Goal: Information Seeking & Learning: Find specific fact

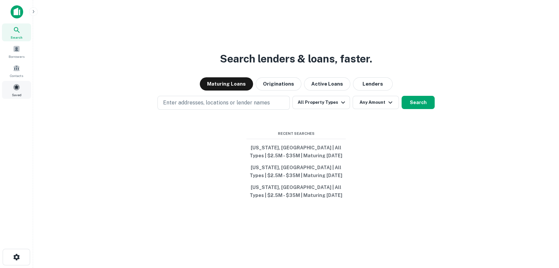
click at [15, 93] on span "Saved" at bounding box center [17, 94] width 10 height 5
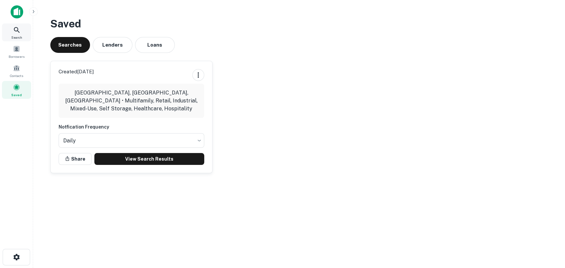
click at [13, 36] on span "Search" at bounding box center [16, 37] width 11 height 5
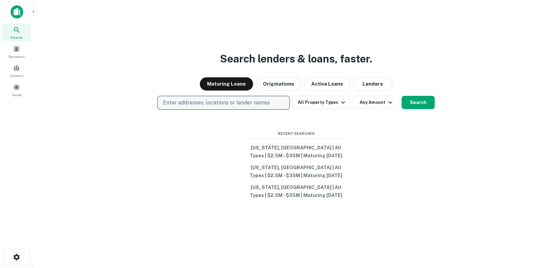
click at [241, 99] on p "Enter addresses, locations or lender names" at bounding box center [216, 103] width 107 height 8
type input "****"
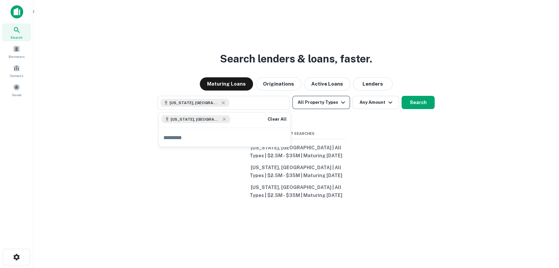
click at [318, 107] on button "All Property Types" at bounding box center [321, 102] width 58 height 13
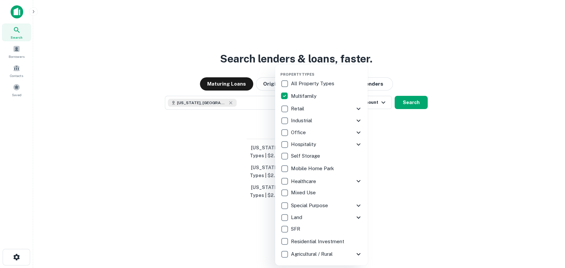
click at [302, 41] on div at bounding box center [282, 134] width 565 height 268
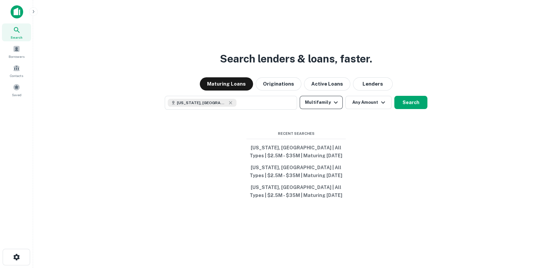
click at [335, 102] on icon "button" at bounding box center [336, 103] width 8 height 8
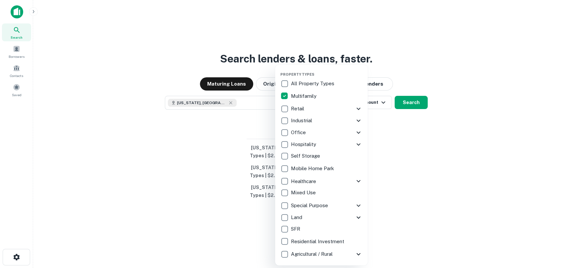
click at [369, 105] on div at bounding box center [282, 134] width 565 height 268
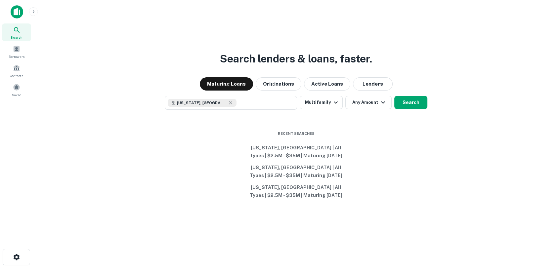
click at [369, 105] on button "Any Amount" at bounding box center [368, 102] width 46 height 13
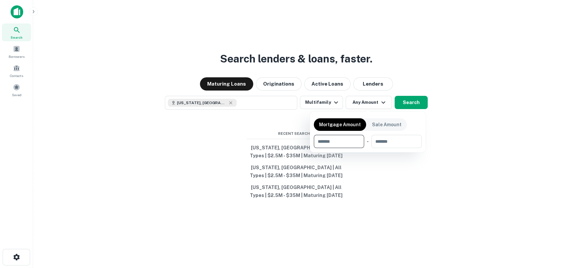
click at [344, 146] on input "number" at bounding box center [337, 141] width 46 height 13
type input "*"
type input "*******"
type input "********"
click at [430, 177] on div at bounding box center [282, 134] width 565 height 268
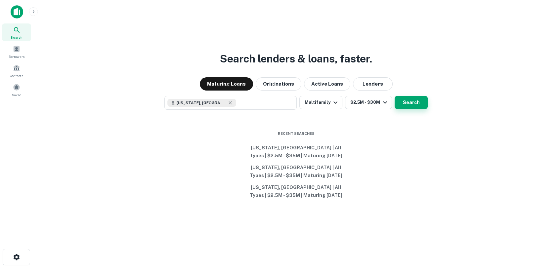
click at [410, 102] on button "Search" at bounding box center [411, 102] width 33 height 13
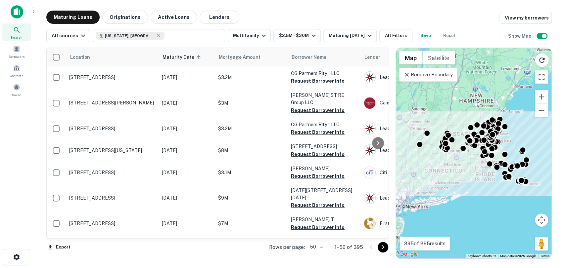
click at [444, 74] on p "Remove Boundary" at bounding box center [427, 75] width 49 height 8
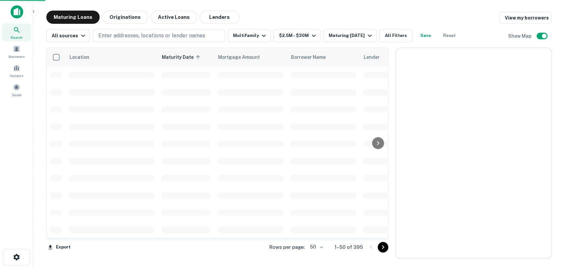
click at [444, 74] on div at bounding box center [473, 153] width 155 height 211
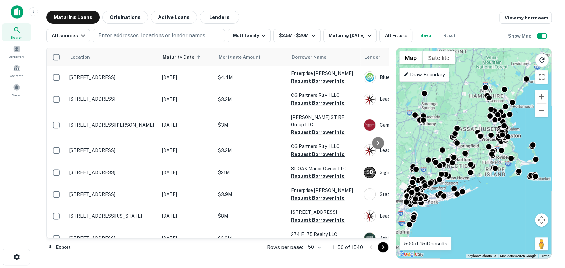
drag, startPoint x: 436, startPoint y: 125, endPoint x: 446, endPoint y: 120, distance: 11.1
click at [446, 120] on div "To activate drag with keyboard, press Alt + Enter. Once in keyboard drag state,…" at bounding box center [473, 153] width 155 height 211
click at [429, 77] on p "Draw Boundary" at bounding box center [423, 75] width 41 height 8
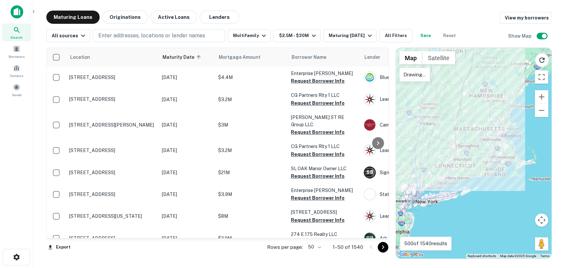
drag, startPoint x: 463, startPoint y: 122, endPoint x: 442, endPoint y: 97, distance: 32.7
click at [442, 97] on div at bounding box center [473, 153] width 155 height 211
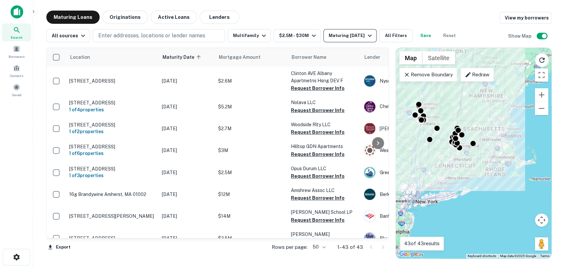
click at [332, 40] on button "Maturing In 1 Year" at bounding box center [349, 35] width 53 height 13
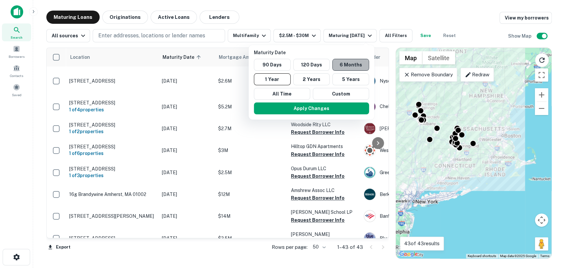
click at [345, 65] on button "6 Months" at bounding box center [350, 65] width 37 height 12
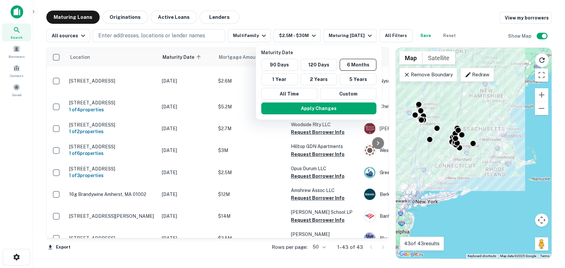
click at [347, 22] on div at bounding box center [282, 134] width 565 height 268
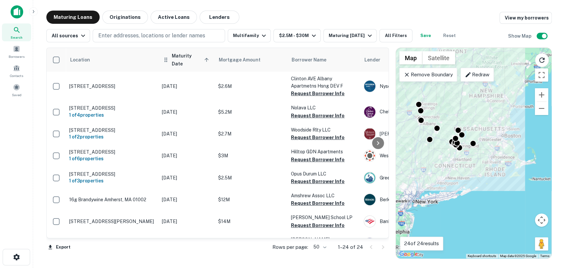
click at [204, 57] on icon at bounding box center [206, 60] width 6 height 6
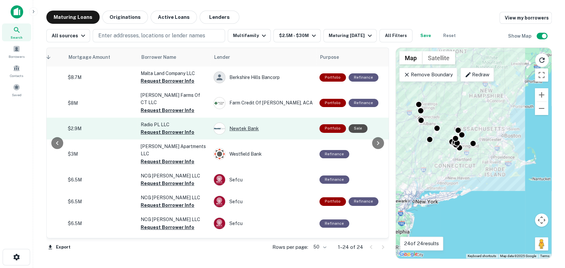
scroll to position [0, 151]
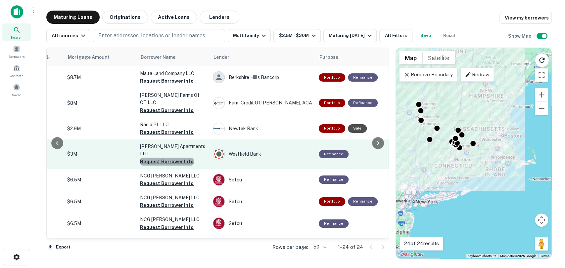
click at [184, 158] on button "Request Borrower Info" at bounding box center [167, 162] width 54 height 8
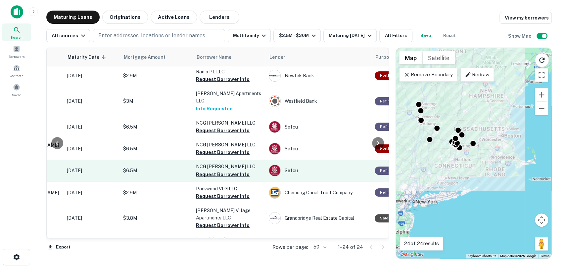
scroll to position [53, 95]
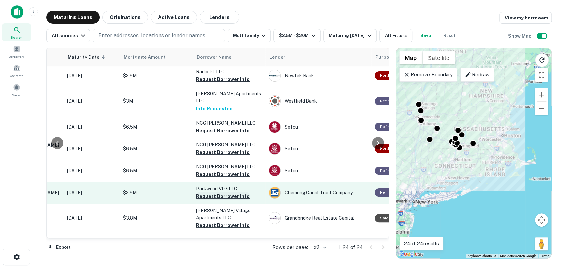
click at [233, 193] on button "Request Borrower Info" at bounding box center [223, 197] width 54 height 8
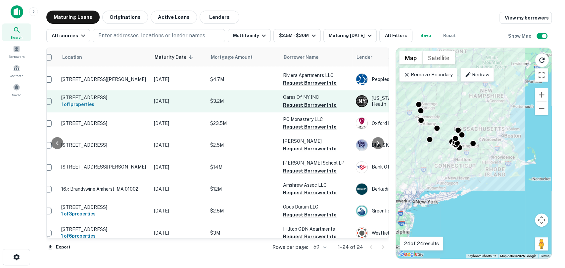
scroll to position [305, 58]
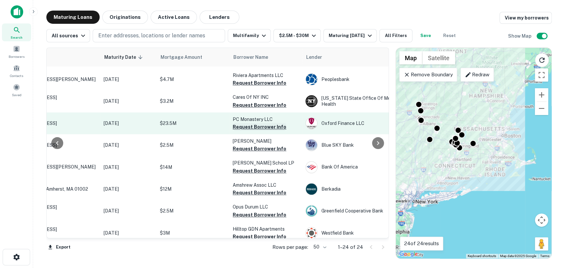
click at [255, 123] on button "Request Borrower Info" at bounding box center [260, 127] width 54 height 8
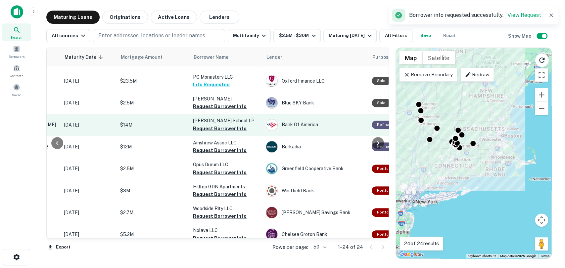
scroll to position [376, 98]
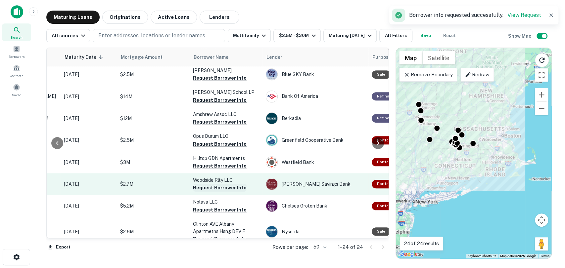
click at [232, 184] on button "Request Borrower Info" at bounding box center [220, 188] width 54 height 8
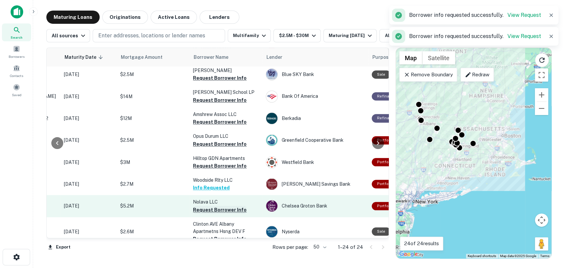
click at [231, 206] on button "Request Borrower Info" at bounding box center [220, 210] width 54 height 8
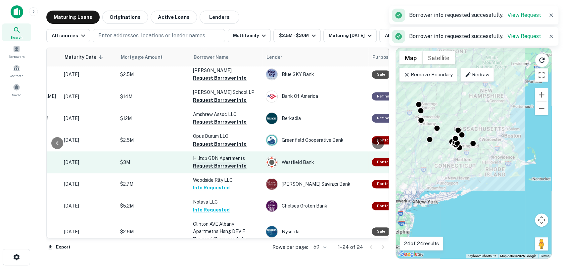
click at [228, 162] on button "Request Borrower Info" at bounding box center [220, 166] width 54 height 8
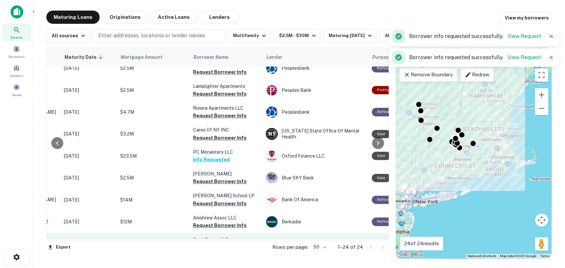
scroll to position [272, 98]
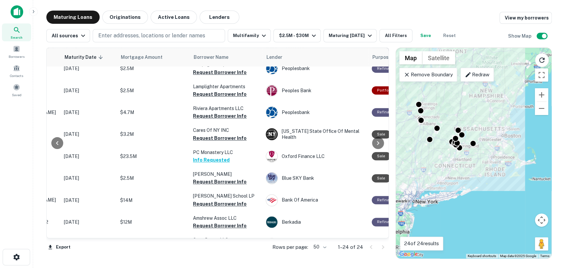
click at [474, 73] on p "Redraw" at bounding box center [476, 75] width 25 height 8
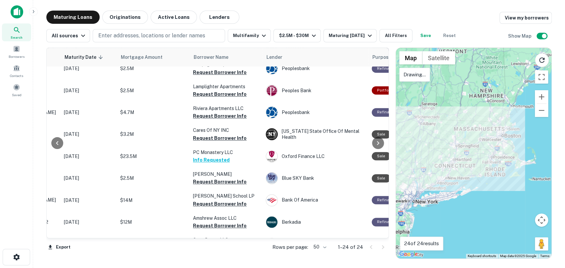
click at [438, 120] on div at bounding box center [473, 153] width 155 height 211
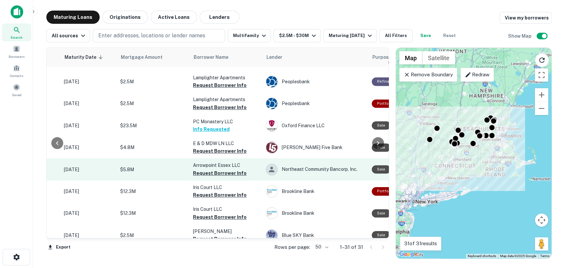
scroll to position [326, 98]
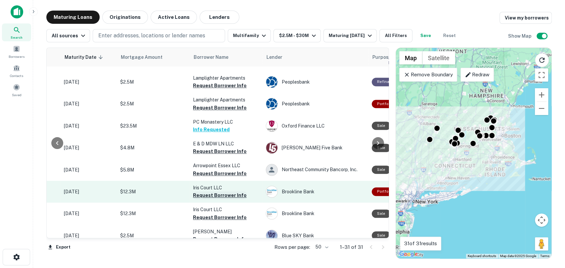
click at [236, 192] on button "Request Borrower Info" at bounding box center [220, 196] width 54 height 8
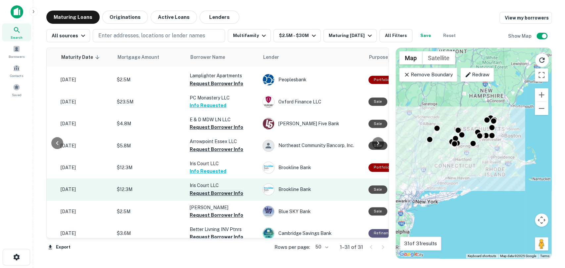
scroll to position [350, 101]
click at [208, 190] on button "Request Borrower Info" at bounding box center [217, 194] width 54 height 8
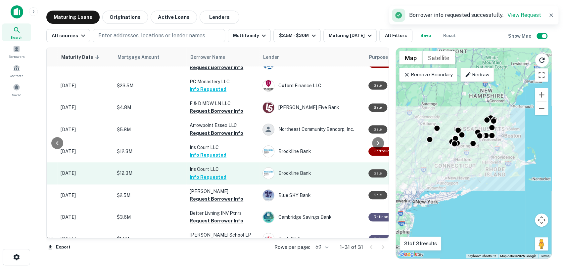
scroll to position [367, 101]
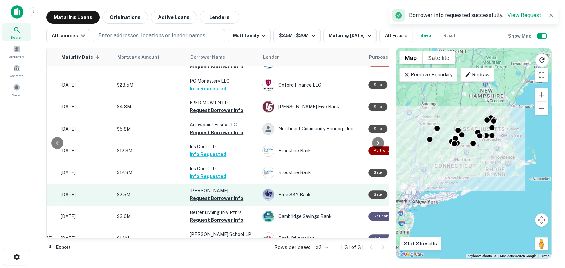
click at [225, 195] on button "Request Borrower Info" at bounding box center [217, 199] width 54 height 8
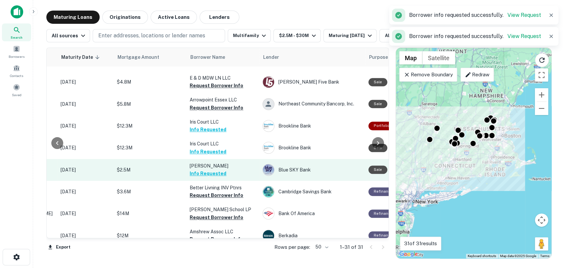
scroll to position [392, 101]
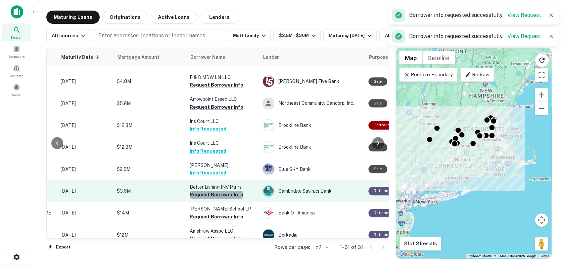
click at [217, 191] on button "Request Borrower Info" at bounding box center [217, 195] width 54 height 8
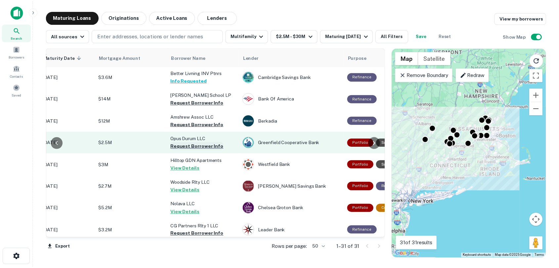
scroll to position [511, 119]
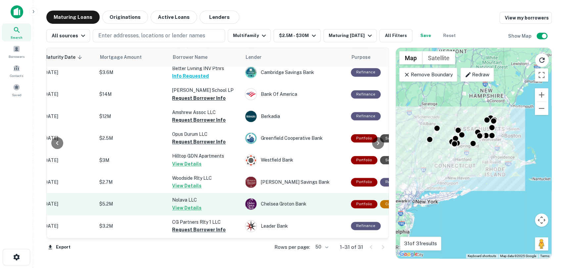
click at [186, 204] on button "View Details" at bounding box center [186, 208] width 29 height 8
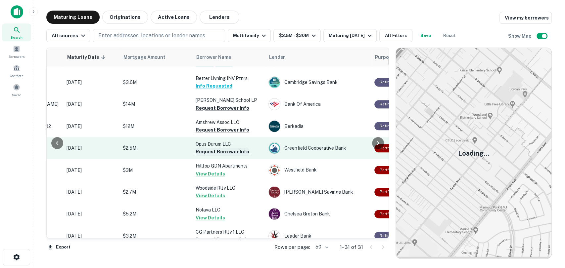
scroll to position [501, 95]
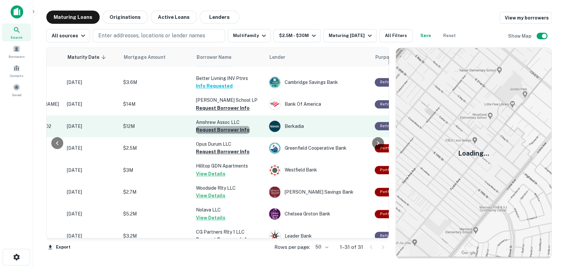
click at [233, 126] on button "Request Borrower Info" at bounding box center [223, 130] width 54 height 8
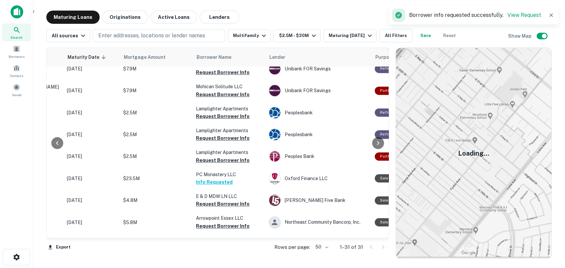
scroll to position [273, 95]
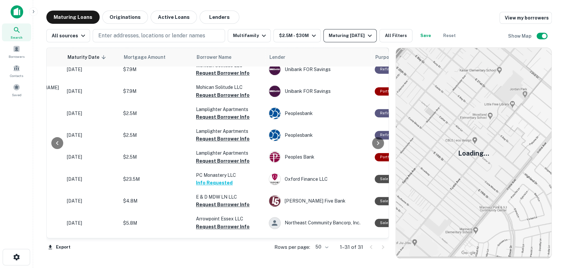
click at [344, 41] on button "Maturing In 6 Months" at bounding box center [349, 35] width 53 height 13
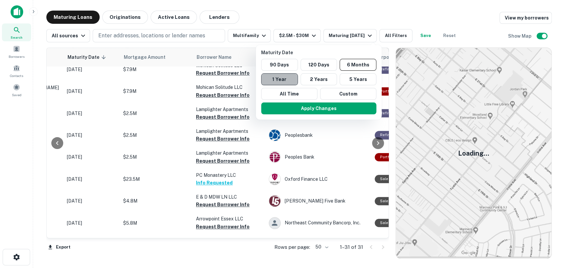
click at [288, 73] on button "1 Year" at bounding box center [279, 79] width 37 height 12
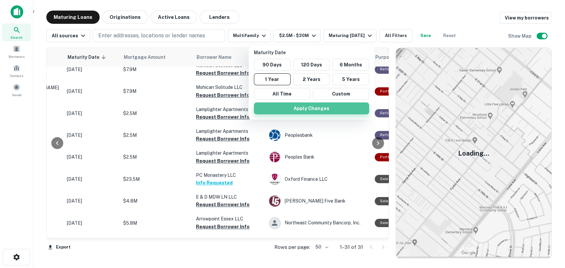
click at [317, 106] on button "Apply Changes" at bounding box center [311, 109] width 115 height 12
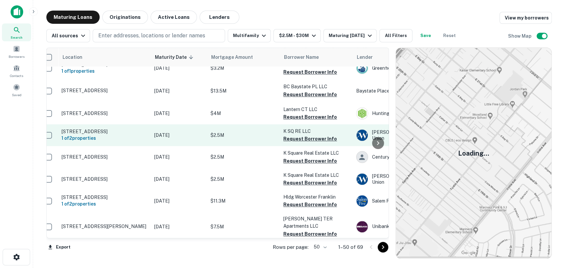
scroll to position [273, 7]
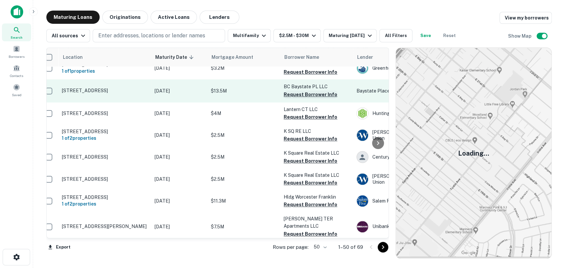
click at [299, 91] on button "Request Borrower Info" at bounding box center [311, 95] width 54 height 8
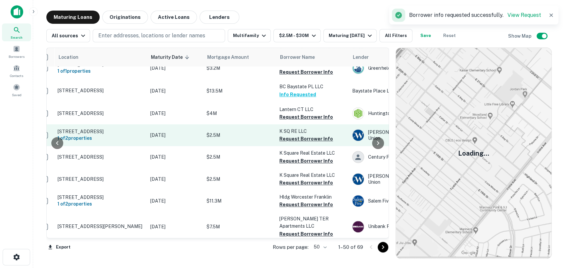
scroll to position [273, 79]
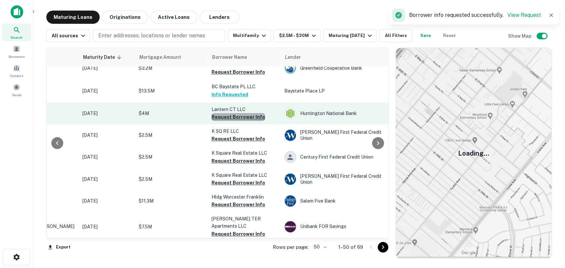
click at [241, 113] on button "Request Borrower Info" at bounding box center [238, 117] width 54 height 8
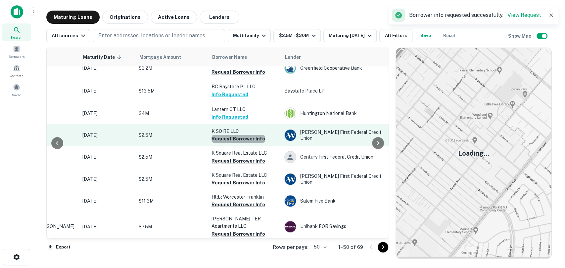
click at [248, 135] on button "Request Borrower Info" at bounding box center [238, 139] width 54 height 8
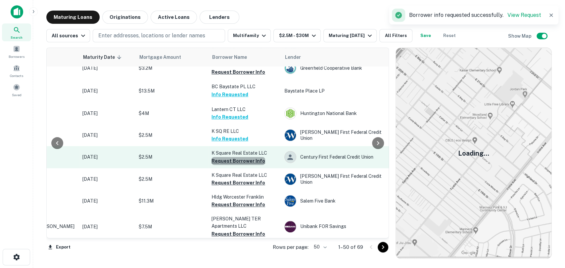
click at [244, 157] on button "Request Borrower Info" at bounding box center [238, 161] width 54 height 8
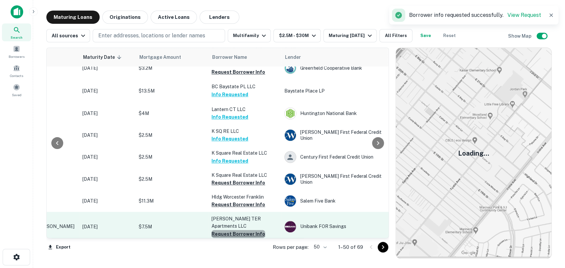
click at [245, 230] on button "Request Borrower Info" at bounding box center [238, 234] width 54 height 8
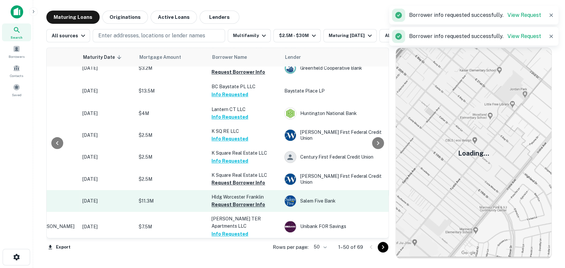
click at [250, 201] on button "Request Borrower Info" at bounding box center [238, 205] width 54 height 8
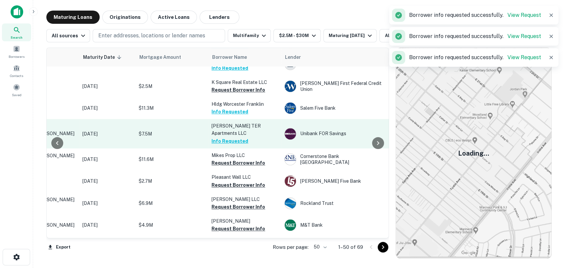
scroll to position [365, 79]
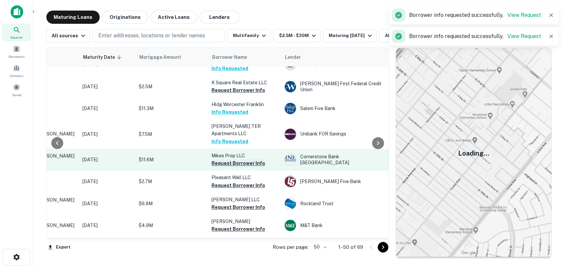
click at [249, 159] on button "Request Borrower Info" at bounding box center [238, 163] width 54 height 8
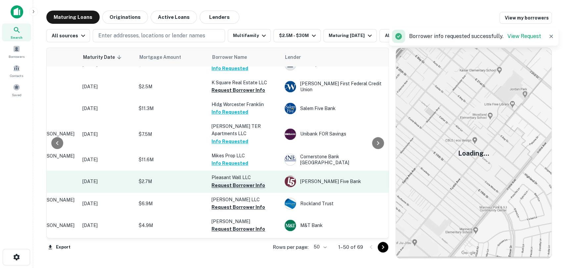
click at [243, 182] on button "Request Borrower Info" at bounding box center [238, 186] width 54 height 8
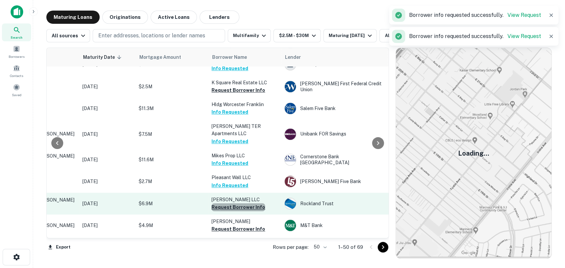
click at [241, 203] on button "Request Borrower Info" at bounding box center [238, 207] width 54 height 8
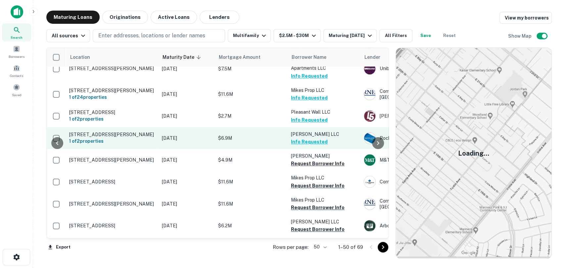
scroll to position [426, 133]
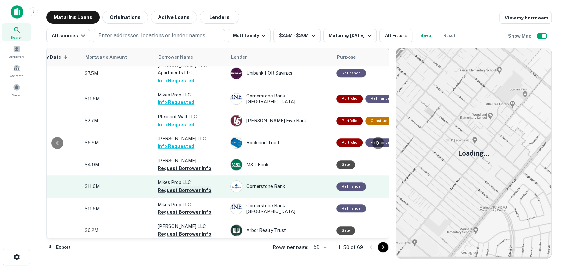
click at [191, 187] on button "Request Borrower Info" at bounding box center [184, 191] width 54 height 8
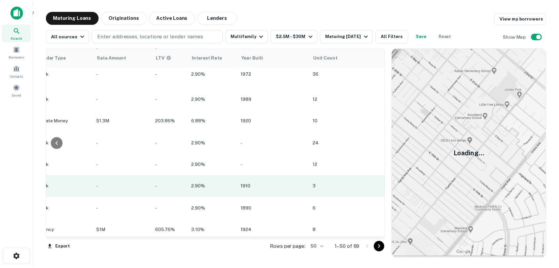
scroll to position [426, 0]
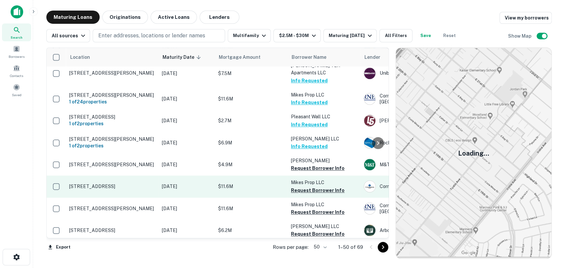
click at [237, 183] on p "$11.6M" at bounding box center [251, 186] width 66 height 7
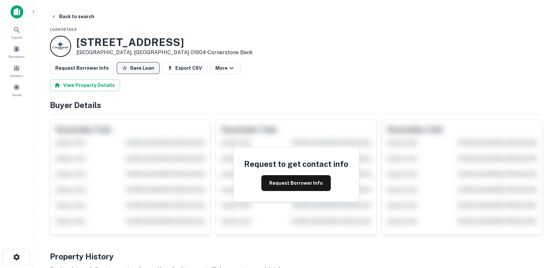
click at [135, 69] on button "Save Loan" at bounding box center [138, 68] width 43 height 12
click at [11, 48] on div "Borrowers" at bounding box center [16, 52] width 29 height 18
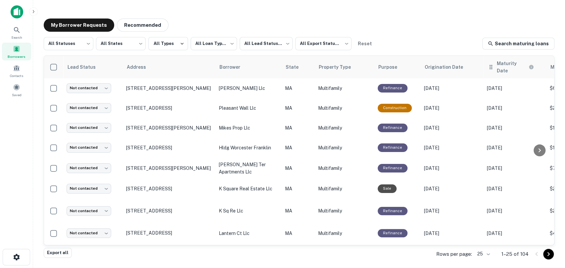
click at [492, 66] on icon at bounding box center [490, 67] width 7 height 8
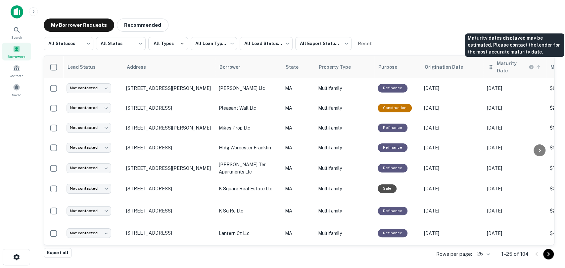
click at [516, 65] on h6 "Maturity Date" at bounding box center [512, 67] width 30 height 15
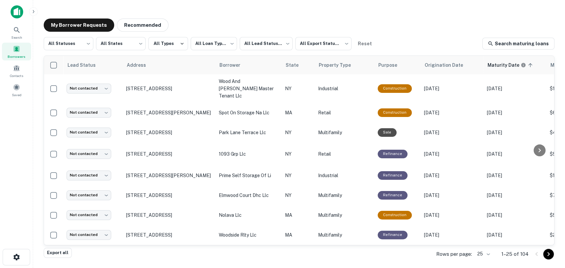
click at [490, 253] on body "**********" at bounding box center [282, 134] width 565 height 268
click at [488, 256] on li "1000" at bounding box center [483, 254] width 22 height 12
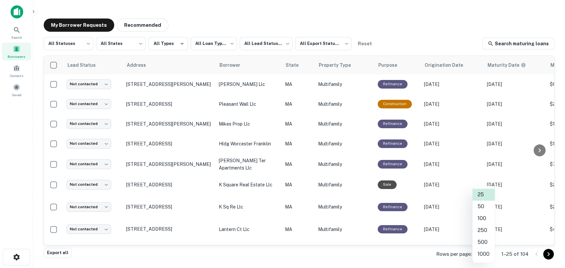
click at [483, 249] on body "**********" at bounding box center [282, 134] width 565 height 268
click at [484, 230] on li "250" at bounding box center [483, 231] width 22 height 12
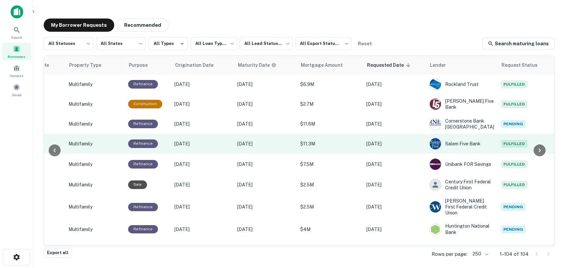
scroll to position [0, 250]
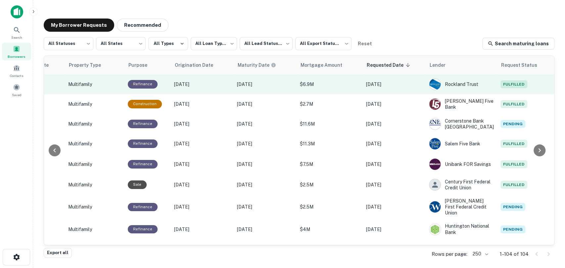
click at [375, 93] on td "[DATE]" at bounding box center [394, 84] width 63 height 20
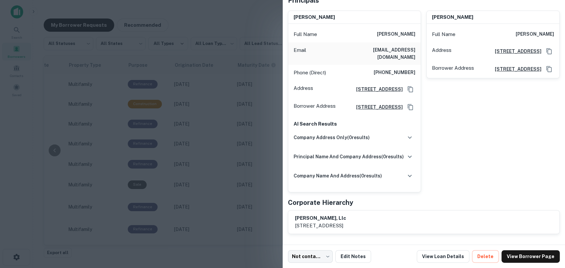
scroll to position [0, 0]
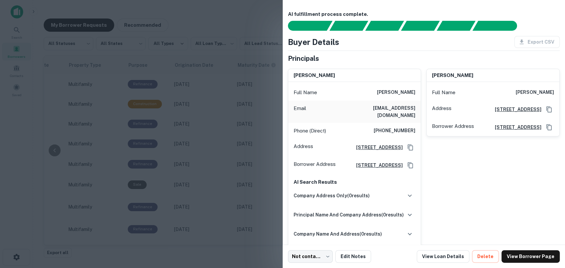
click at [274, 15] on div at bounding box center [282, 134] width 565 height 268
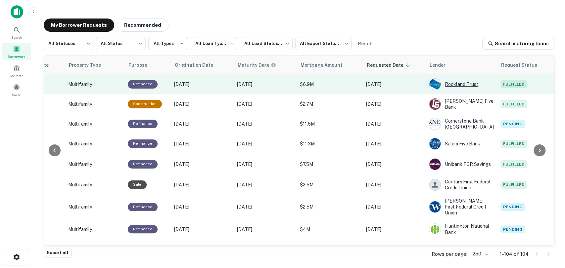
click at [486, 84] on div "Rockland Trust" at bounding box center [461, 84] width 65 height 12
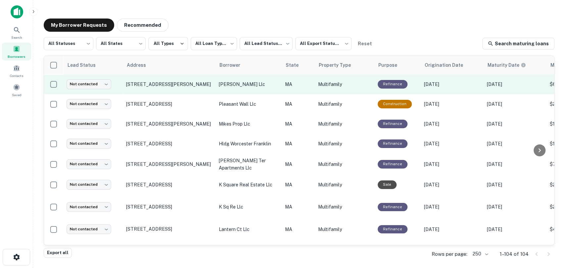
click at [258, 86] on p "[PERSON_NAME] llc" at bounding box center [249, 84] width 60 height 7
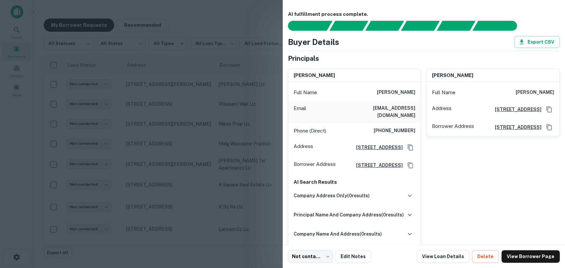
click at [377, 92] on div "Full Name gregory y jouki" at bounding box center [354, 93] width 133 height 16
click at [408, 92] on h6 "[PERSON_NAME]" at bounding box center [396, 93] width 38 height 8
copy h6 "[PERSON_NAME]"
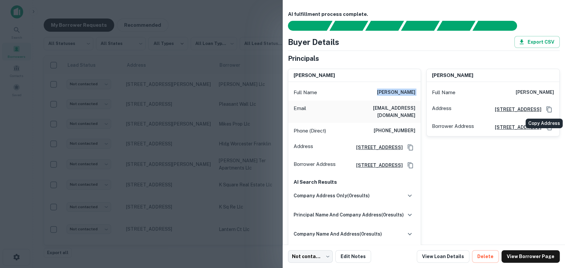
click at [546, 110] on icon "Copy Address" at bounding box center [548, 109] width 5 height 6
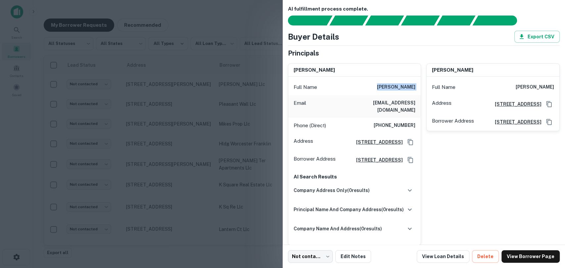
scroll to position [2, 0]
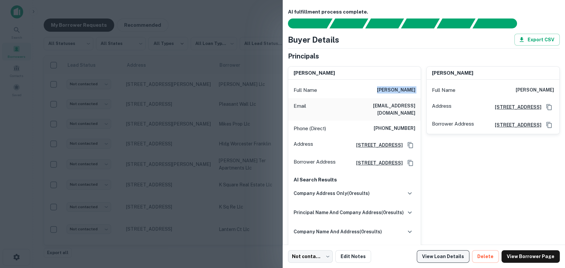
click at [456, 255] on link "View Loan Details" at bounding box center [443, 256] width 53 height 13
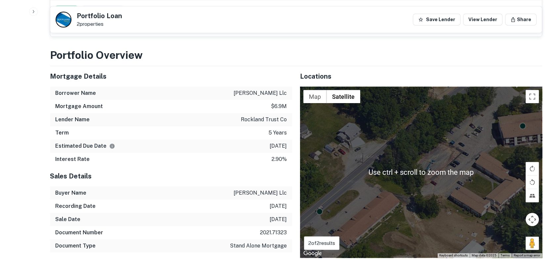
scroll to position [432, 0]
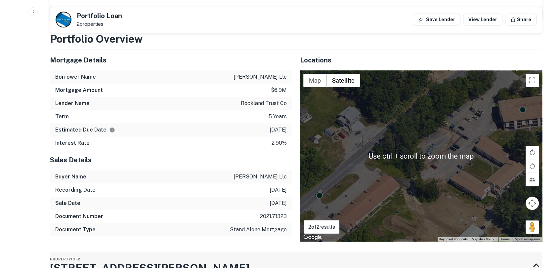
click at [405, 256] on div "Property 1 of 2 [STREET_ADDRESS][PERSON_NAME]" at bounding box center [290, 265] width 480 height 26
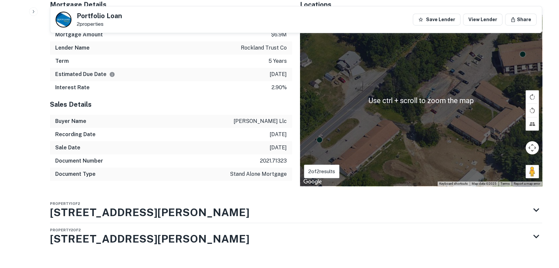
scroll to position [494, 0]
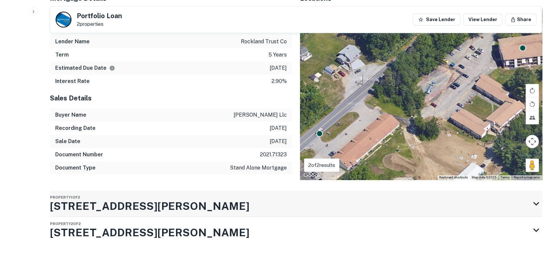
click at [247, 204] on div "Property 1 of 2 [STREET_ADDRESS][PERSON_NAME]" at bounding box center [290, 204] width 480 height 26
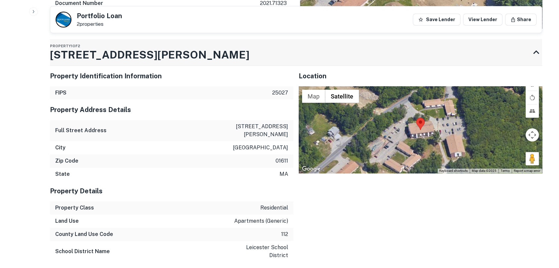
scroll to position [645, 0]
click at [253, 123] on p "[STREET_ADDRESS][PERSON_NAME]" at bounding box center [259, 131] width 60 height 16
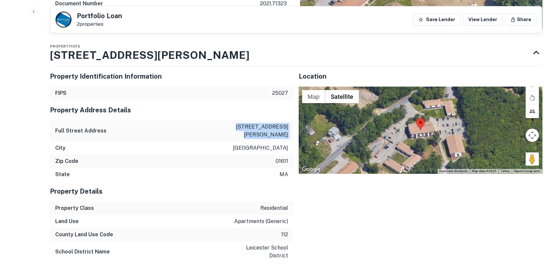
click at [253, 123] on p "[STREET_ADDRESS][PERSON_NAME]" at bounding box center [259, 131] width 60 height 16
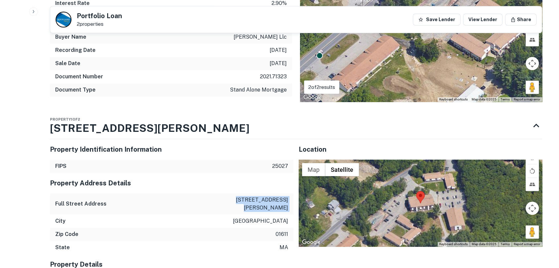
scroll to position [571, 0]
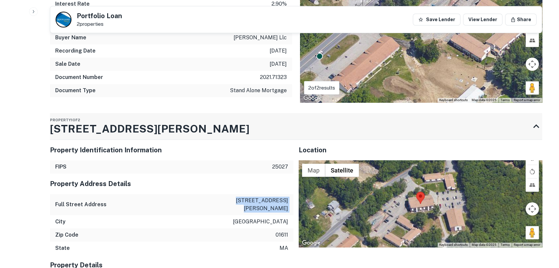
click at [153, 113] on div "Property 1 of 2 [STREET_ADDRESS][PERSON_NAME]" at bounding box center [290, 126] width 480 height 26
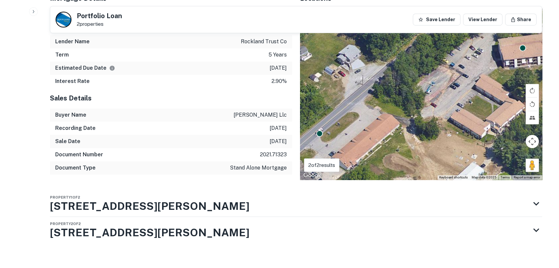
scroll to position [493, 0]
click at [135, 202] on div "Property 1 of 2 [STREET_ADDRESS][PERSON_NAME]" at bounding box center [290, 204] width 480 height 26
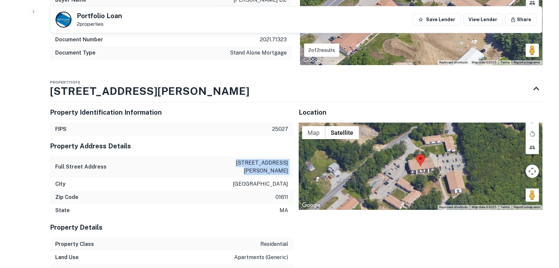
scroll to position [622, 0]
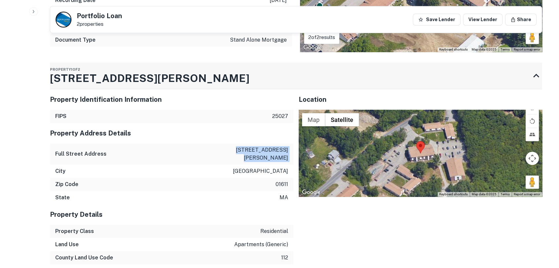
click at [188, 69] on div "Property 1 of 2 [STREET_ADDRESS][PERSON_NAME]" at bounding box center [290, 76] width 480 height 26
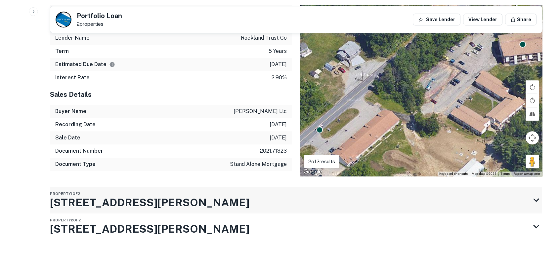
scroll to position [494, 0]
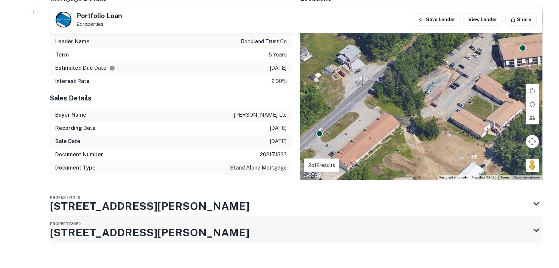
click at [156, 218] on div "Property 2 of 2 [STREET_ADDRESS][PERSON_NAME]" at bounding box center [290, 230] width 480 height 26
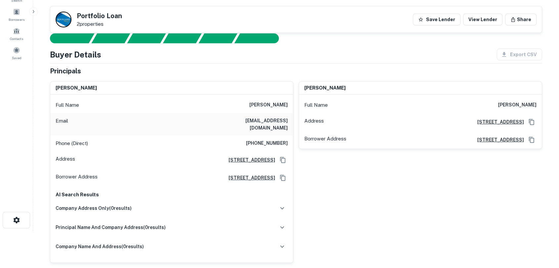
scroll to position [37, 0]
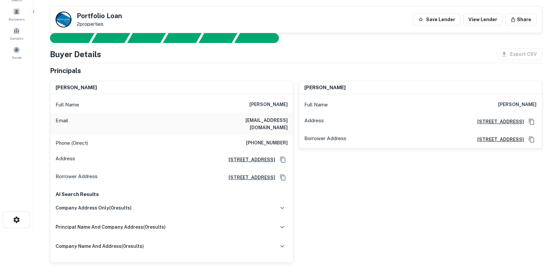
click at [262, 102] on h6 "[PERSON_NAME]" at bounding box center [268, 105] width 38 height 8
copy h6 "[PERSON_NAME]"
